Goal: Obtain resource: Download file/media

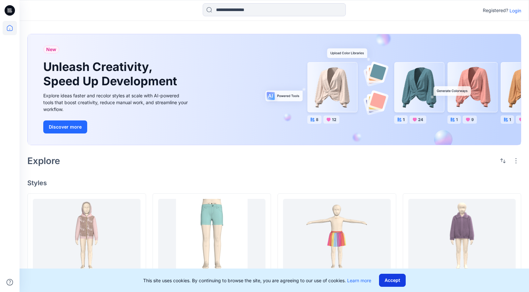
click at [395, 278] on button "Accept" at bounding box center [392, 279] width 27 height 13
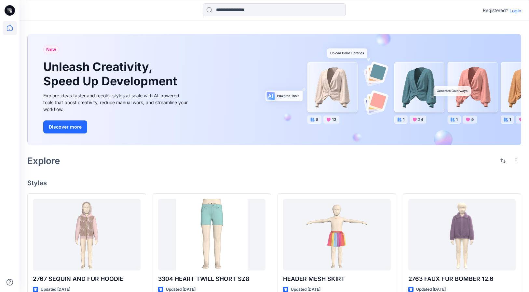
click at [515, 7] on p "Login" at bounding box center [515, 10] width 12 height 7
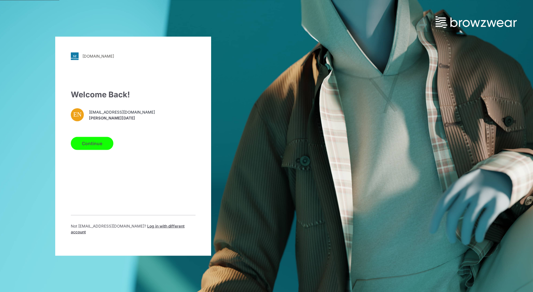
click at [108, 140] on button "Continue" at bounding box center [92, 143] width 43 height 13
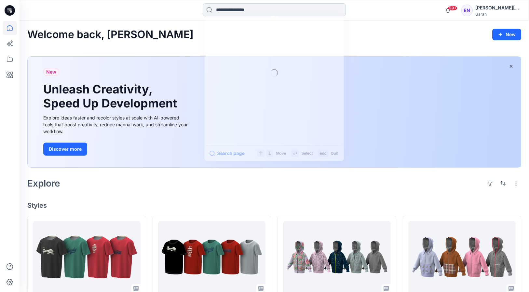
click at [275, 8] on input at bounding box center [274, 9] width 143 height 13
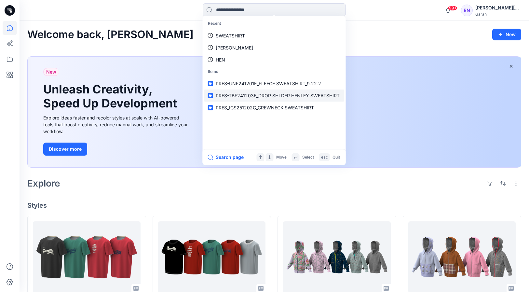
click at [272, 95] on span "PRES-TBF241203E_DROP SHLDER HENLEY SWEATSHIRT" at bounding box center [278, 96] width 124 height 6
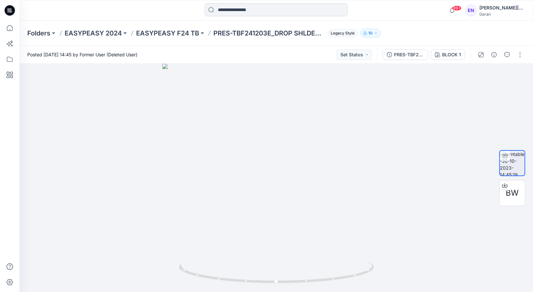
click at [250, 13] on input at bounding box center [276, 9] width 143 height 13
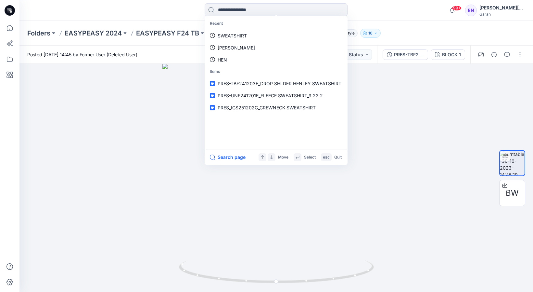
click at [172, 7] on div "Recent SWEATSHIRT HENLEY HEN Items PRES-TBF241203E_DROP SHLDER HENLEY SWEATSHIR…" at bounding box center [276, 10] width 257 height 14
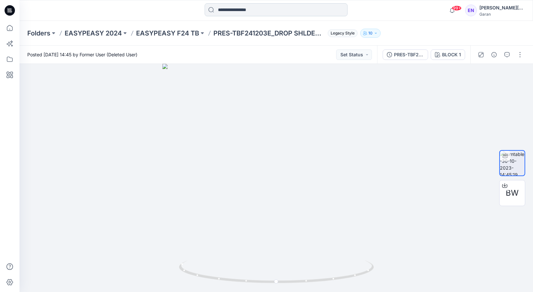
click at [242, 8] on input at bounding box center [276, 9] width 143 height 13
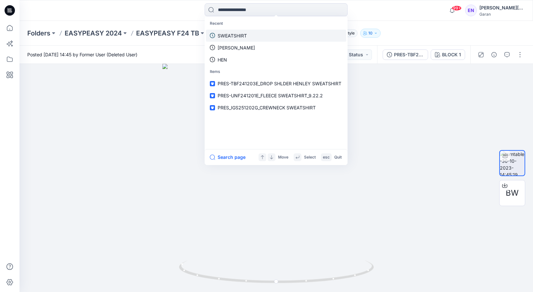
click at [232, 36] on p "SWEATSHIRT" at bounding box center [232, 35] width 29 height 7
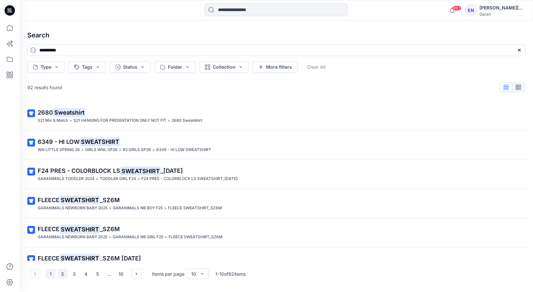
click at [61, 276] on button "2" at bounding box center [62, 273] width 10 height 10
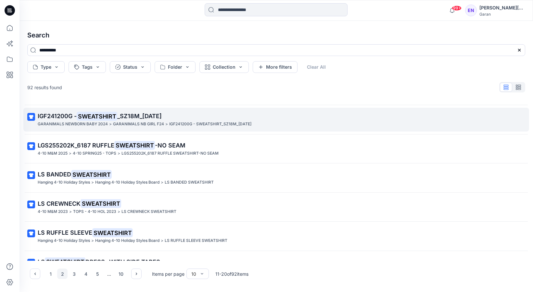
scroll to position [132, 0]
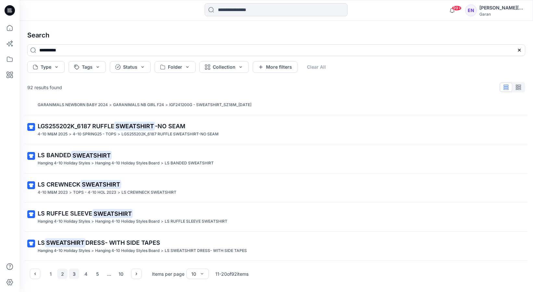
click at [73, 274] on button "3" at bounding box center [74, 273] width 10 height 10
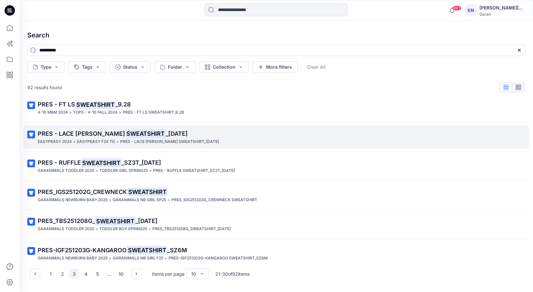
scroll to position [0, 0]
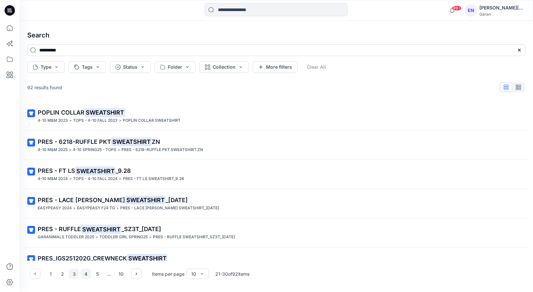
click at [84, 276] on button "4" at bounding box center [86, 273] width 10 height 10
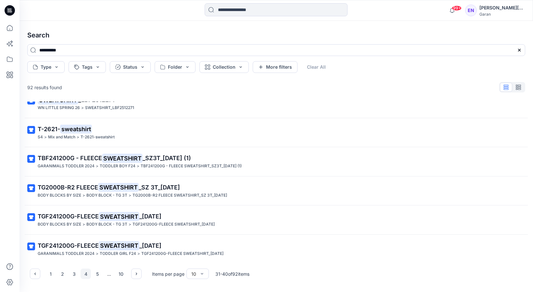
scroll to position [132, 0]
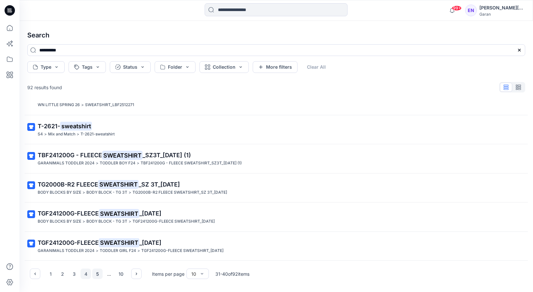
click at [96, 274] on button "5" at bounding box center [97, 273] width 10 height 10
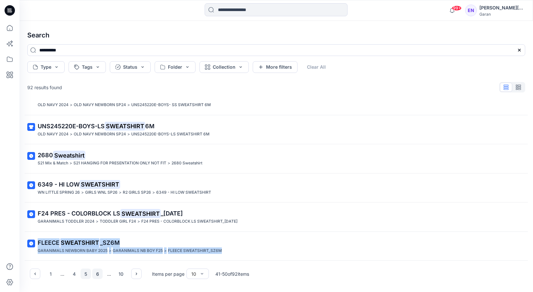
click at [100, 270] on button "6" at bounding box center [97, 273] width 10 height 10
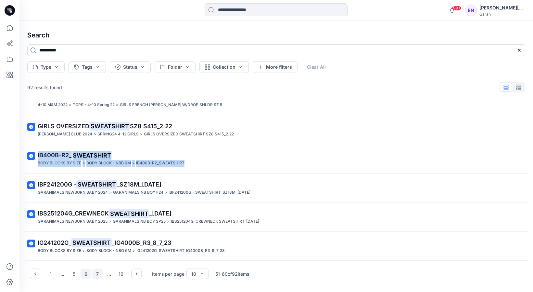
click at [97, 271] on button "7" at bounding box center [97, 273] width 10 height 10
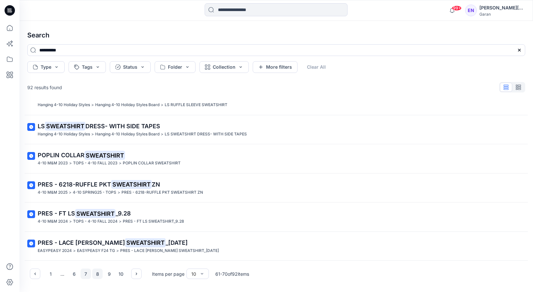
click at [96, 275] on button "8" at bounding box center [97, 273] width 10 height 10
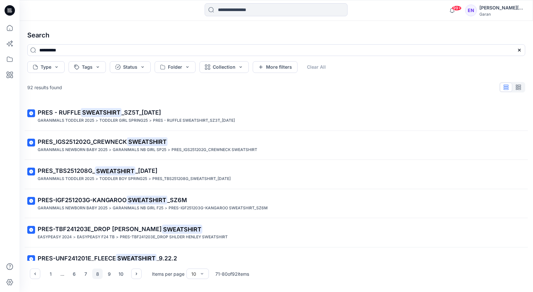
scroll to position [0, 0]
click at [295, 14] on input at bounding box center [276, 9] width 143 height 13
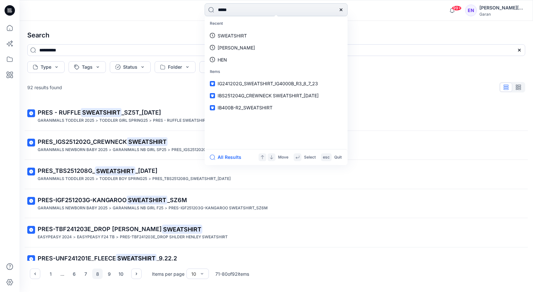
type input "******"
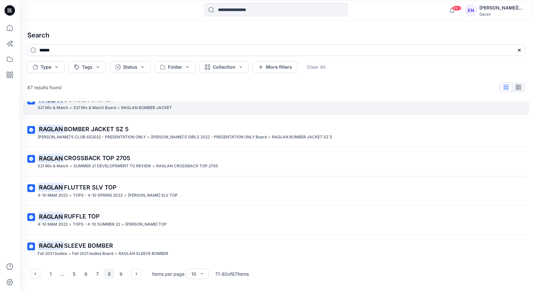
scroll to position [132, 0]
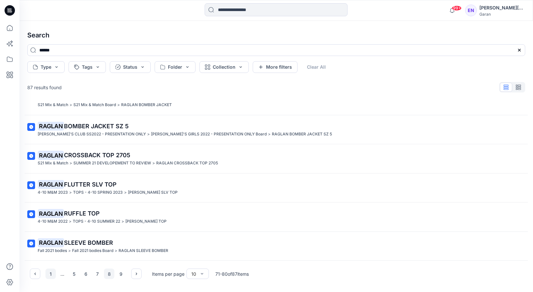
click at [49, 274] on button "1" at bounding box center [51, 273] width 10 height 10
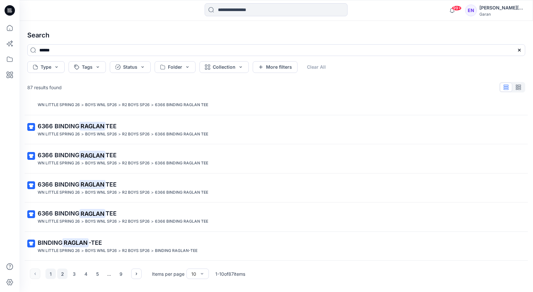
click at [65, 273] on button "2" at bounding box center [62, 273] width 10 height 10
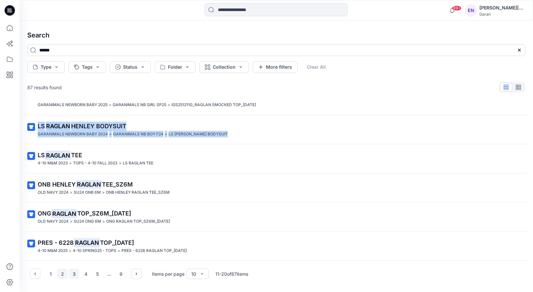
click at [73, 273] on button "3" at bounding box center [74, 273] width 10 height 10
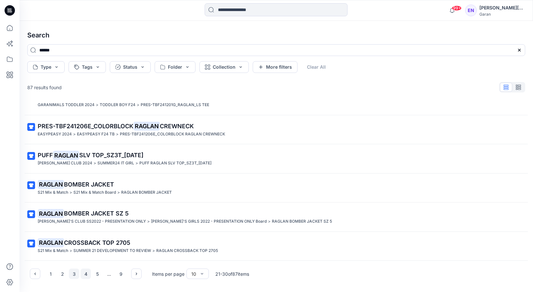
click at [85, 273] on button "4" at bounding box center [86, 273] width 10 height 10
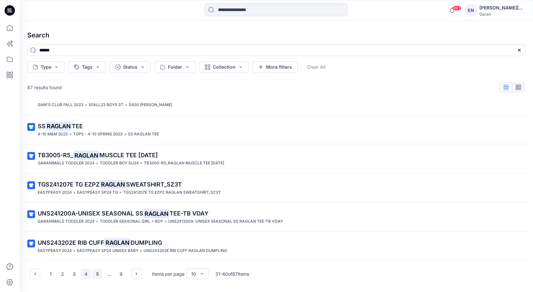
click at [99, 274] on button "5" at bounding box center [97, 273] width 10 height 10
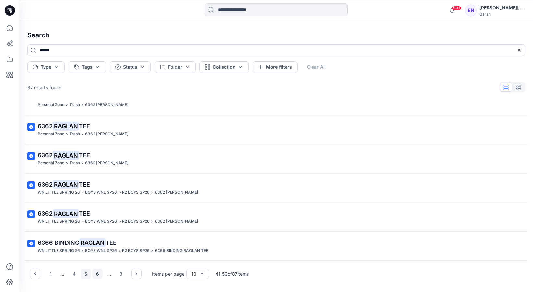
click at [96, 273] on button "6" at bounding box center [97, 273] width 10 height 10
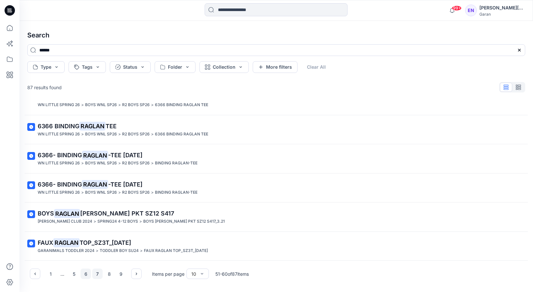
click at [99, 275] on button "7" at bounding box center [97, 273] width 10 height 10
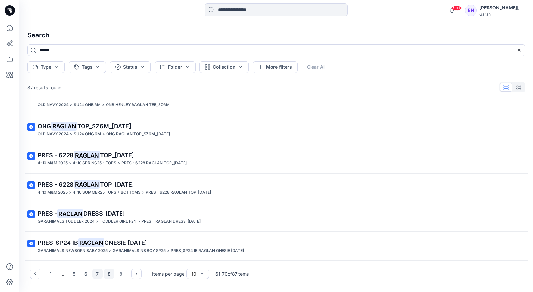
click at [107, 275] on button "8" at bounding box center [109, 273] width 10 height 10
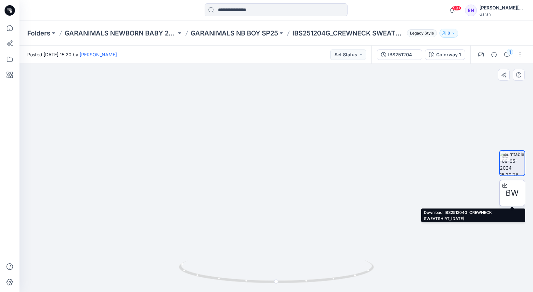
click at [514, 192] on span "BW" at bounding box center [512, 193] width 13 height 12
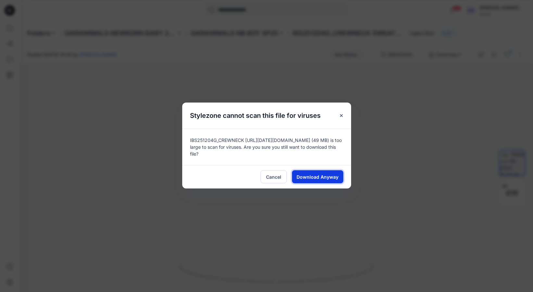
click at [333, 173] on span "Download Anyway" at bounding box center [318, 176] width 42 height 7
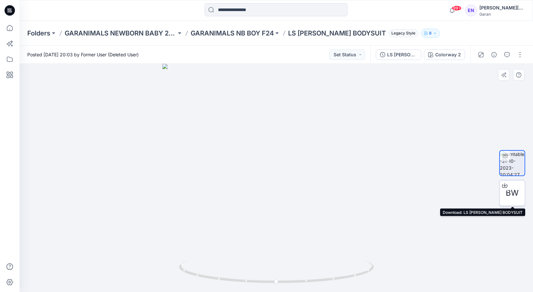
click at [511, 188] on span "BW" at bounding box center [512, 193] width 13 height 12
